Goal: Information Seeking & Learning: Learn about a topic

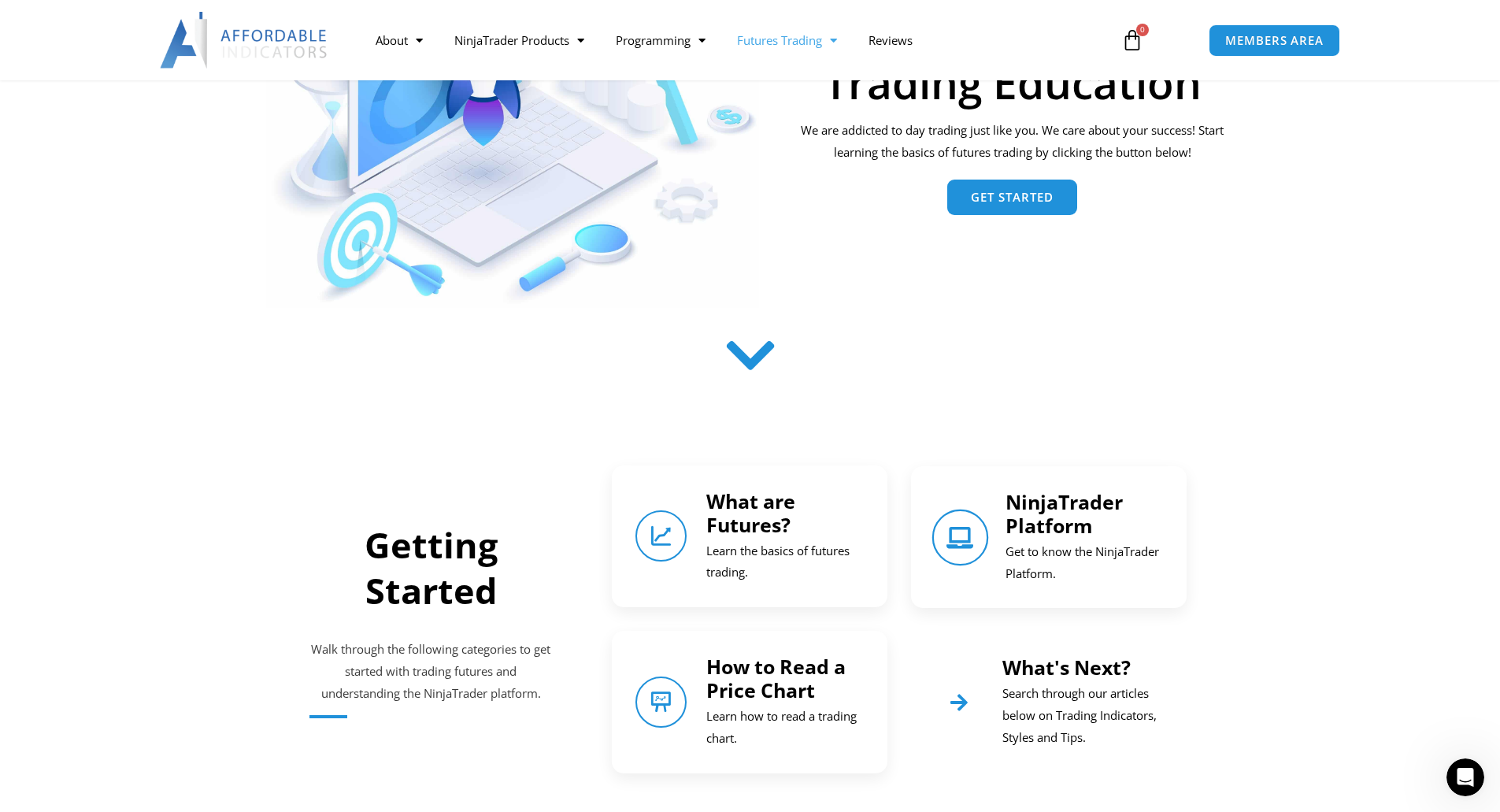
scroll to position [394, 0]
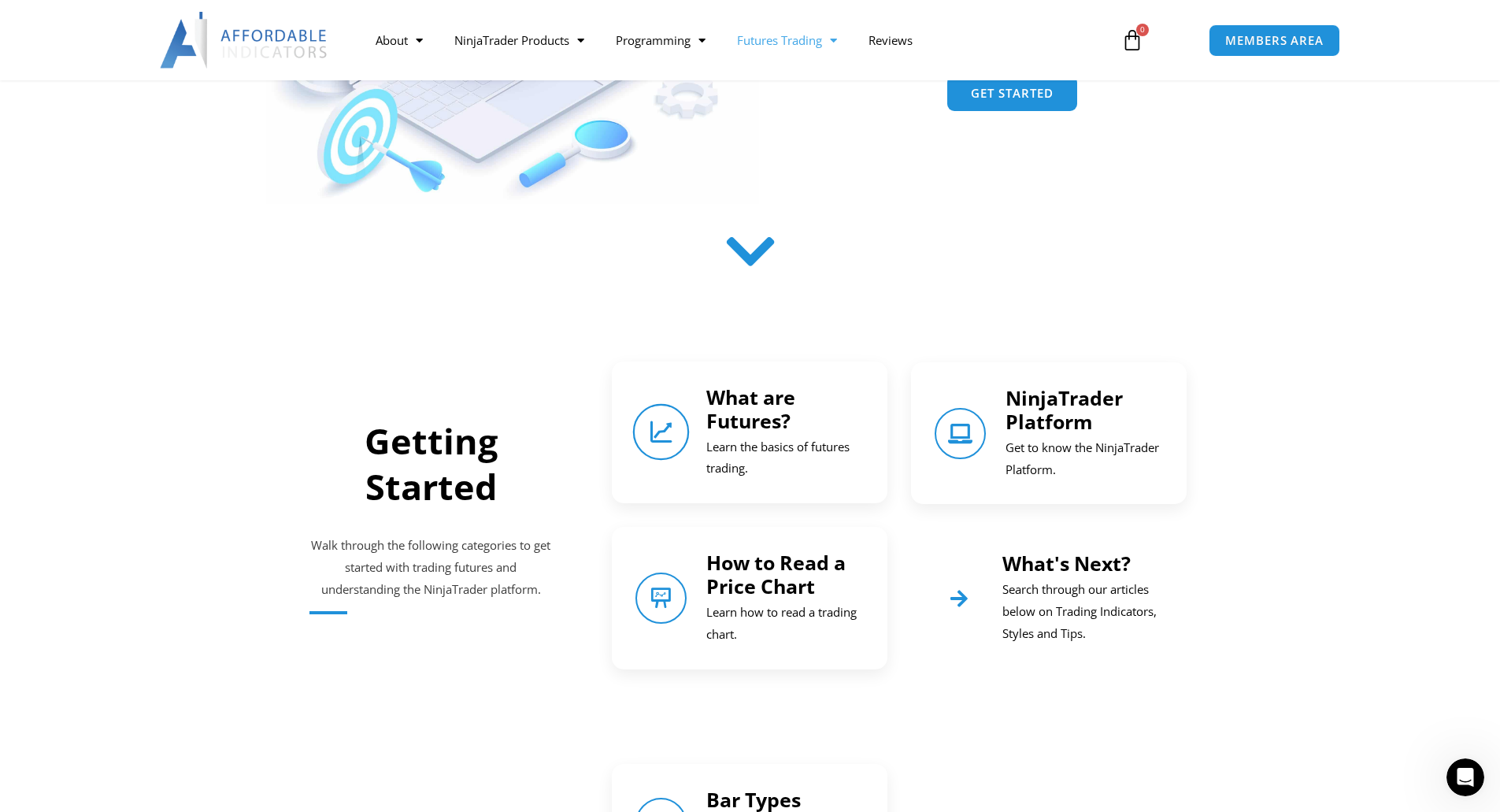
click at [663, 435] on icon "What are Futures?" at bounding box center [661, 432] width 22 height 22
click at [982, 436] on link "NinjaTrader Platform" at bounding box center [961, 434] width 57 height 57
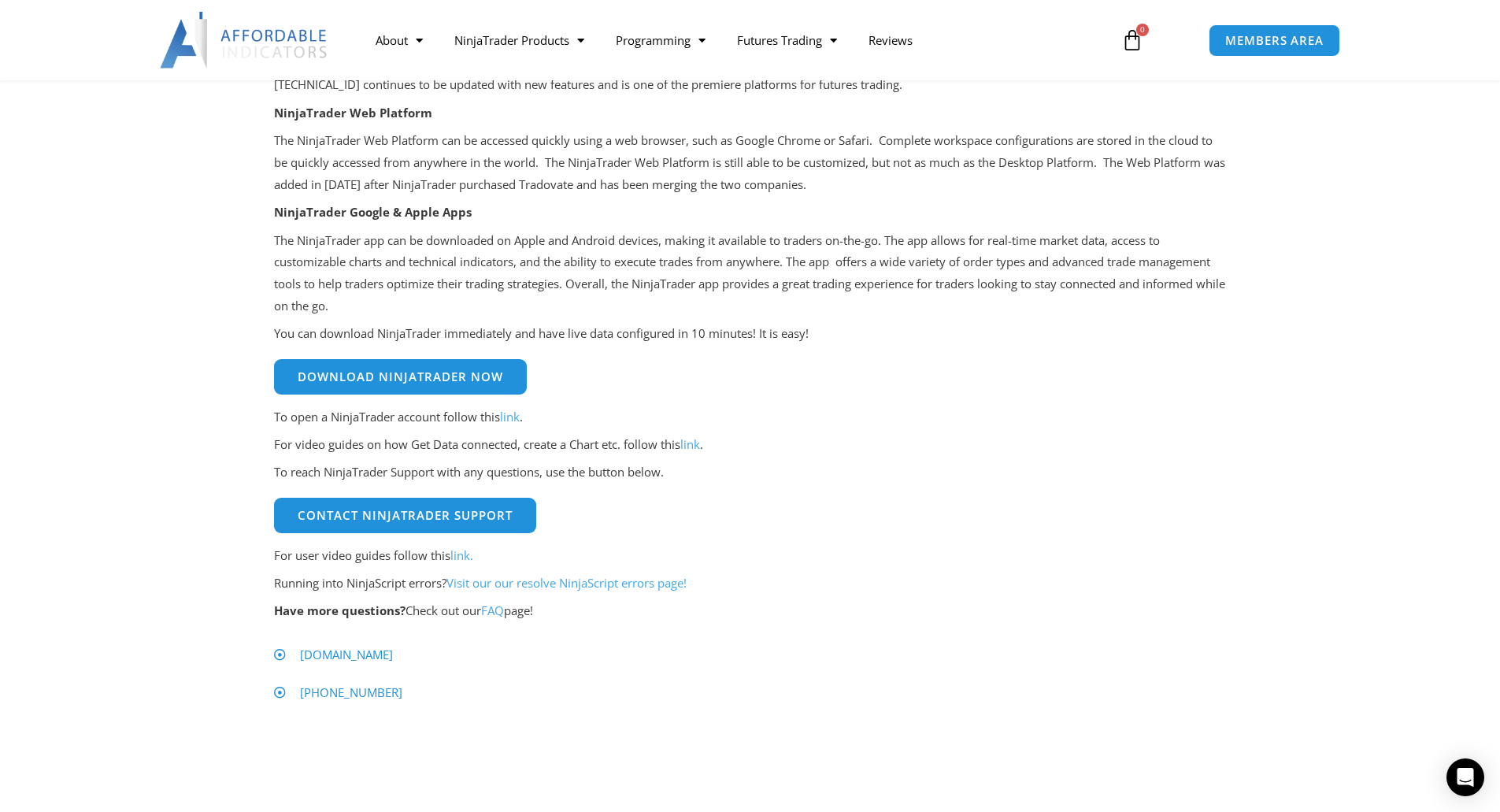
scroll to position [394, 0]
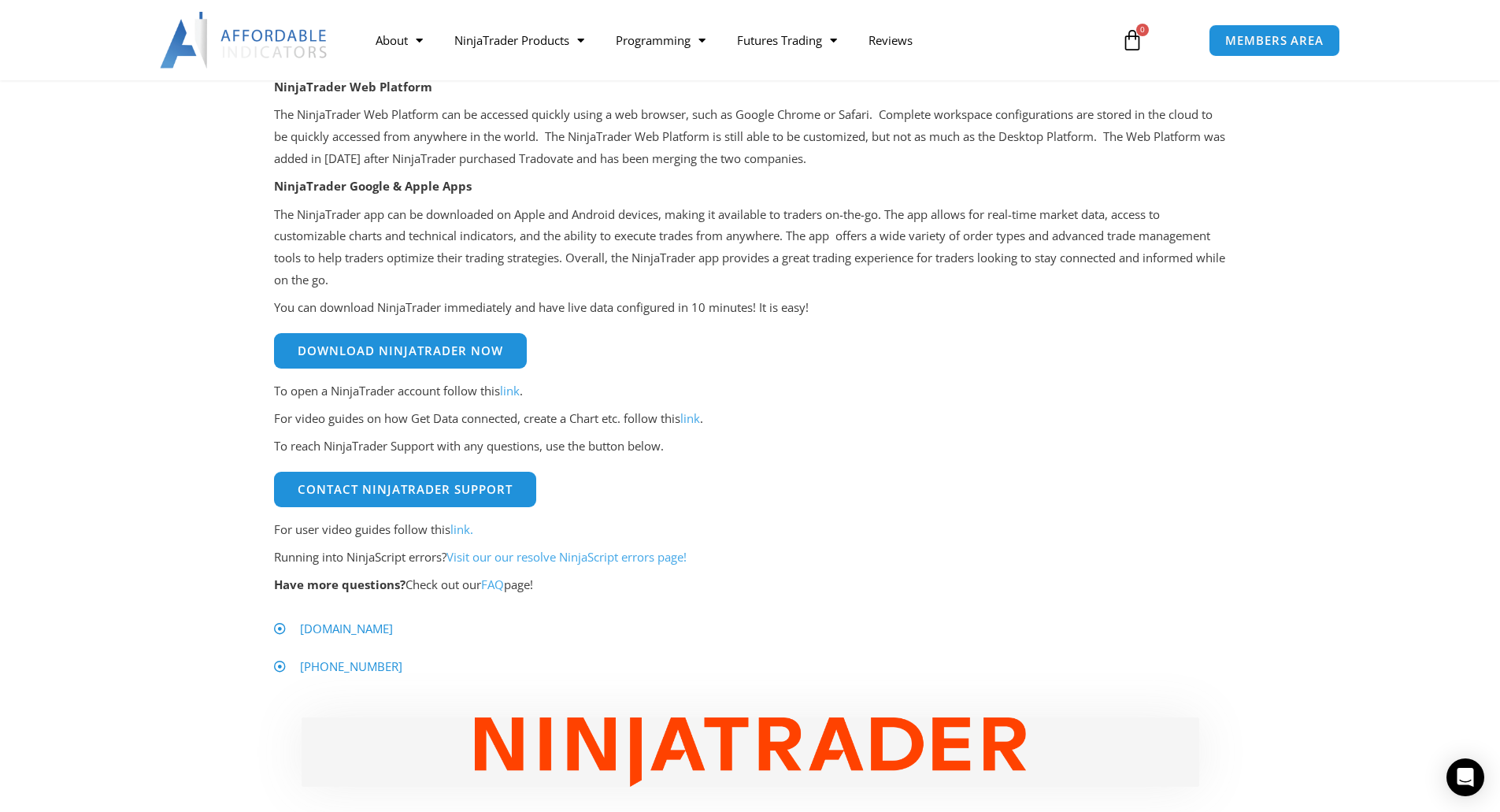
click at [460, 537] on link "link." at bounding box center [462, 529] width 23 height 16
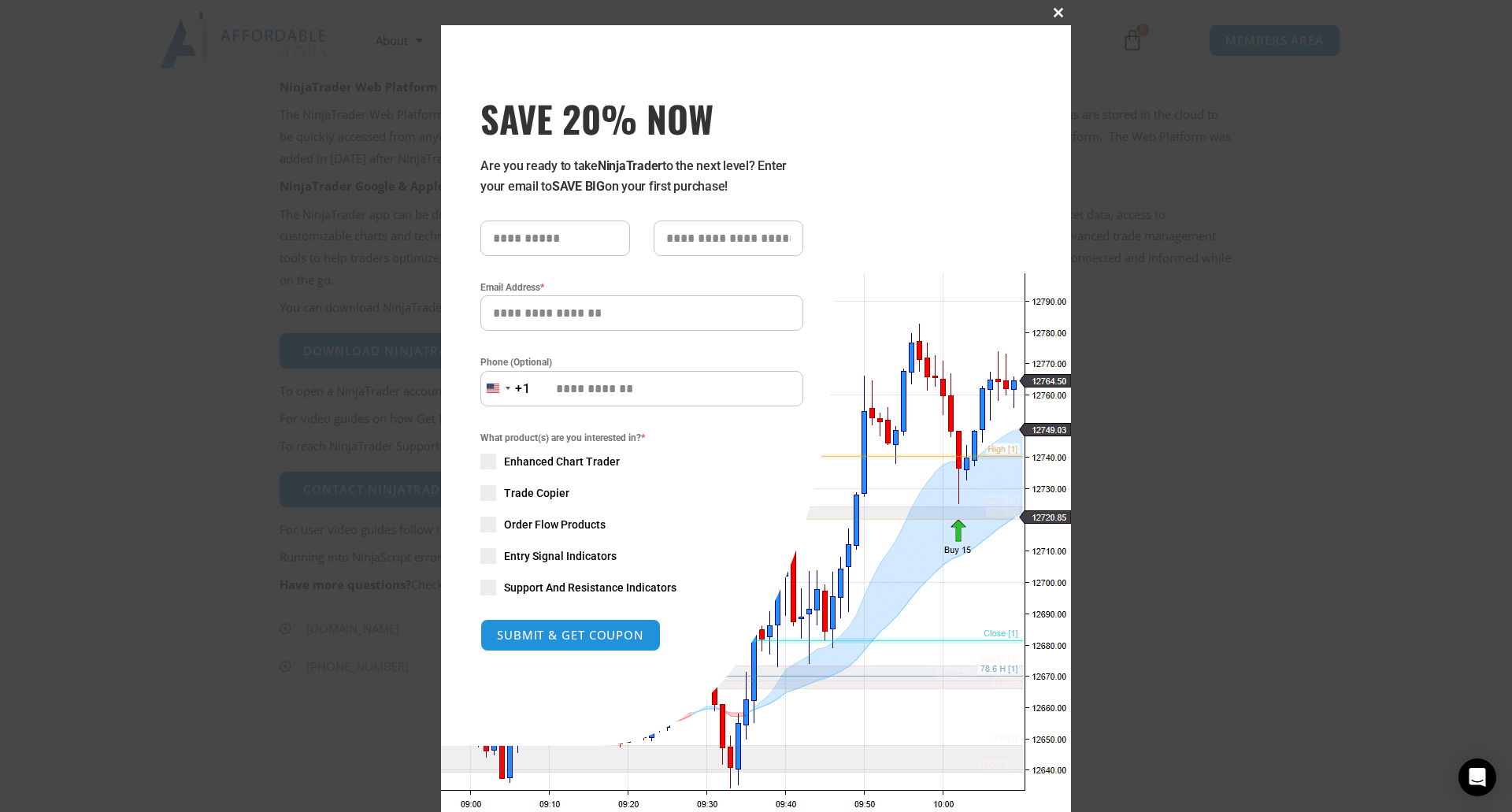
click at [1046, 14] on span "SAVE 20% NOW popup" at bounding box center [1059, 12] width 25 height 10
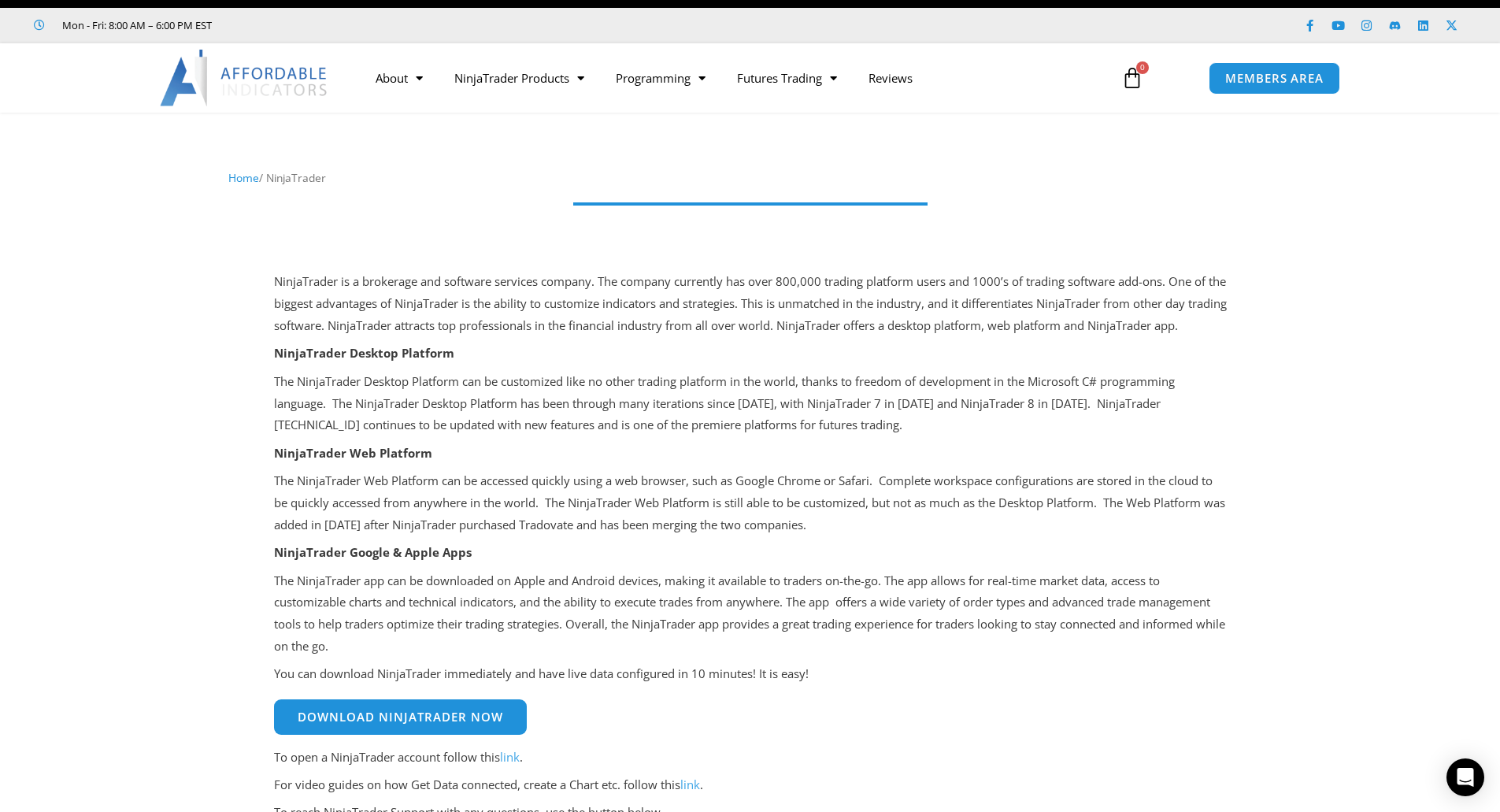
scroll to position [0, 0]
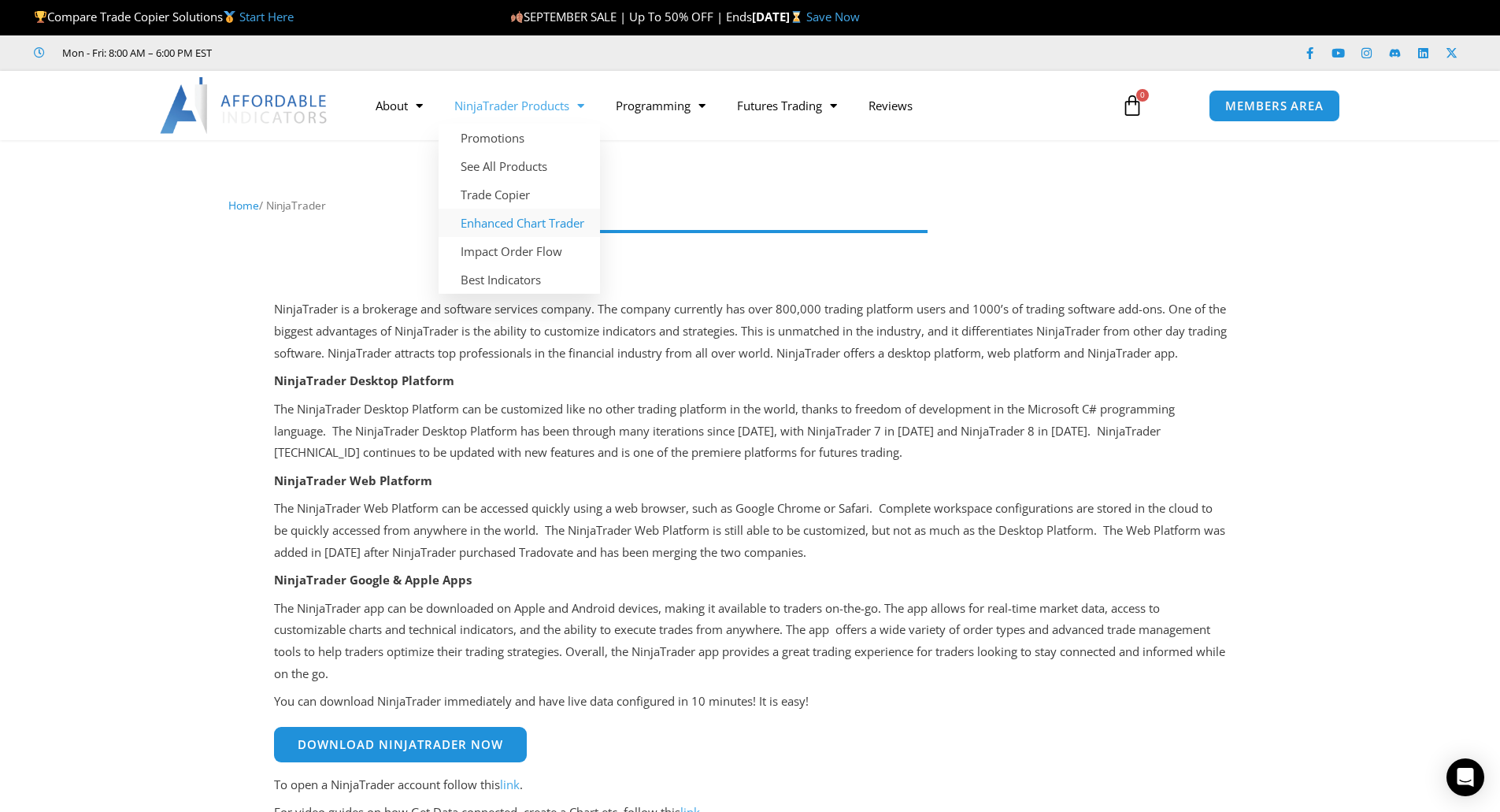
click at [557, 221] on link "Enhanced Chart Trader" at bounding box center [518, 223] width 162 height 29
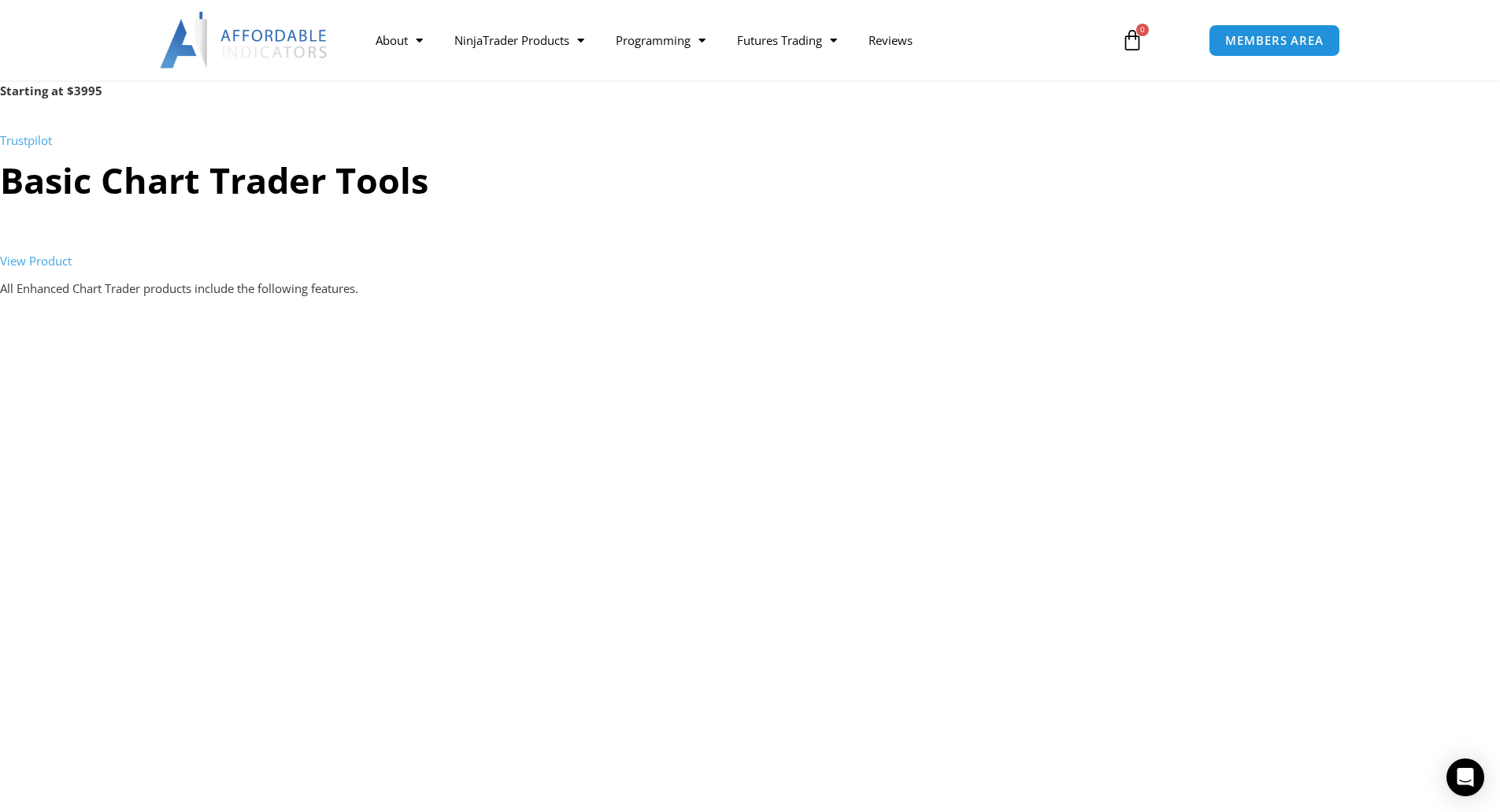
scroll to position [1496, 0]
